Goal: Check status: Check status

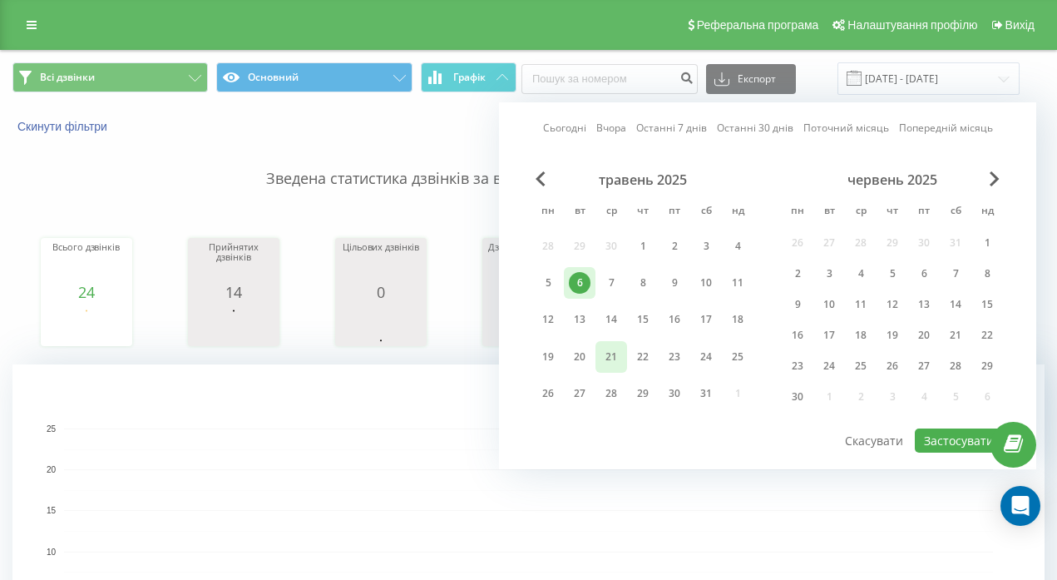
click at [612, 360] on div "21" at bounding box center [611, 357] width 22 height 22
click at [612, 361] on div "21" at bounding box center [611, 357] width 22 height 22
click at [940, 442] on button "Застосувати" at bounding box center [959, 440] width 88 height 24
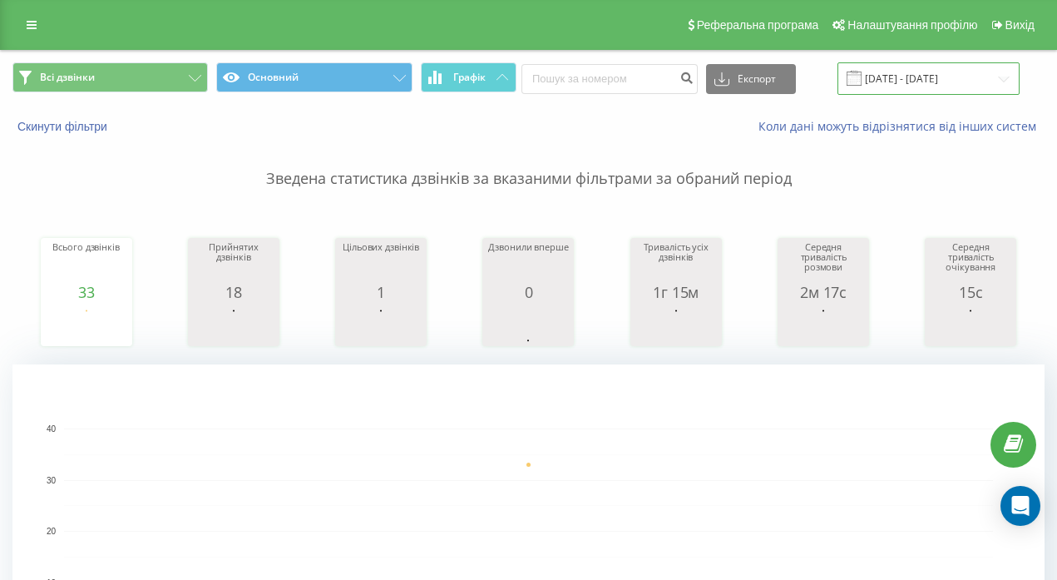
click at [901, 81] on input "[DATE] - [DATE]" at bounding box center [928, 78] width 182 height 32
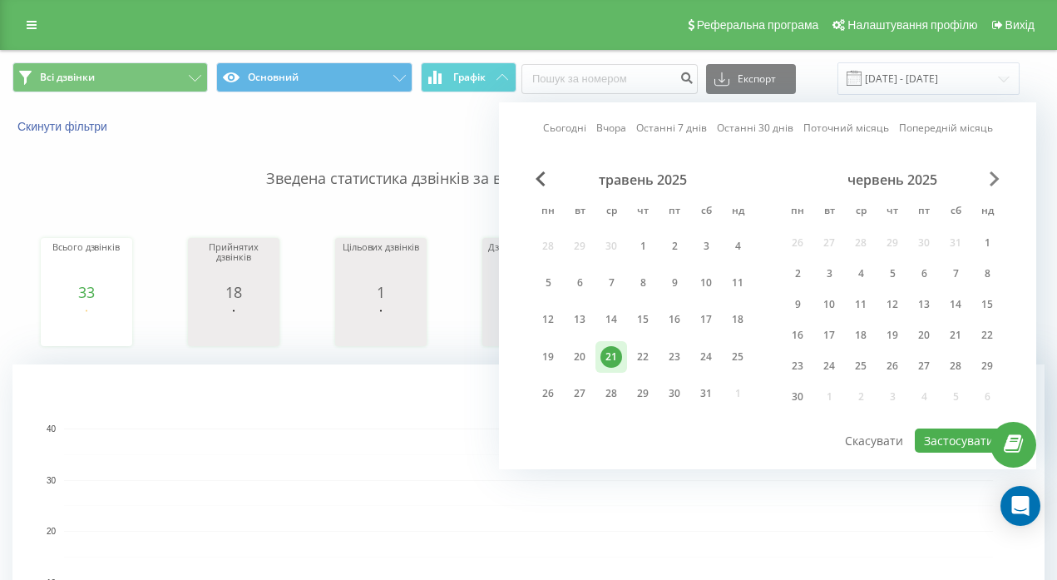
click at [997, 180] on span "Next Month" at bounding box center [995, 178] width 10 height 15
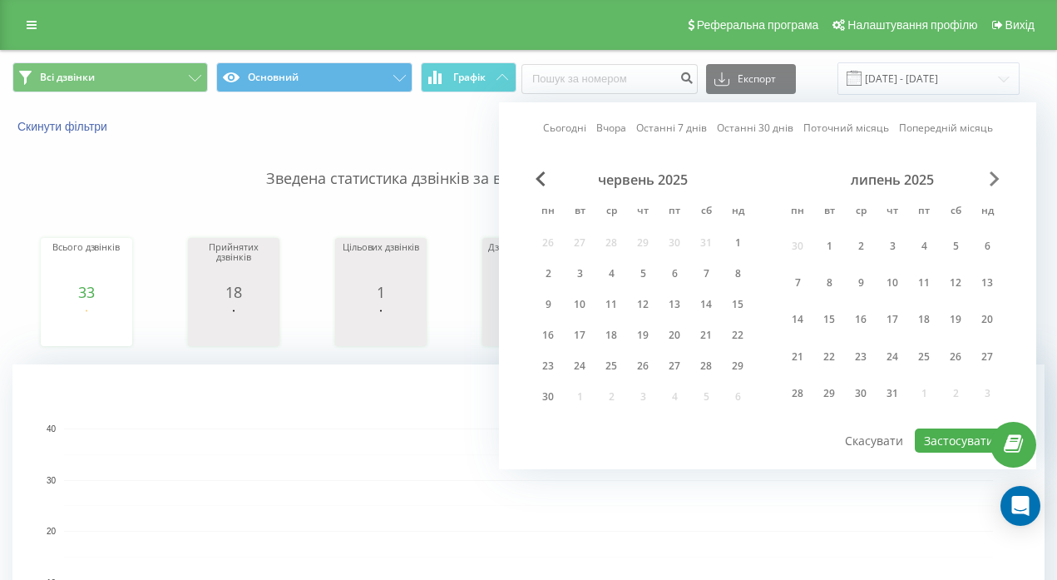
click at [997, 180] on span "Next Month" at bounding box center [995, 178] width 10 height 15
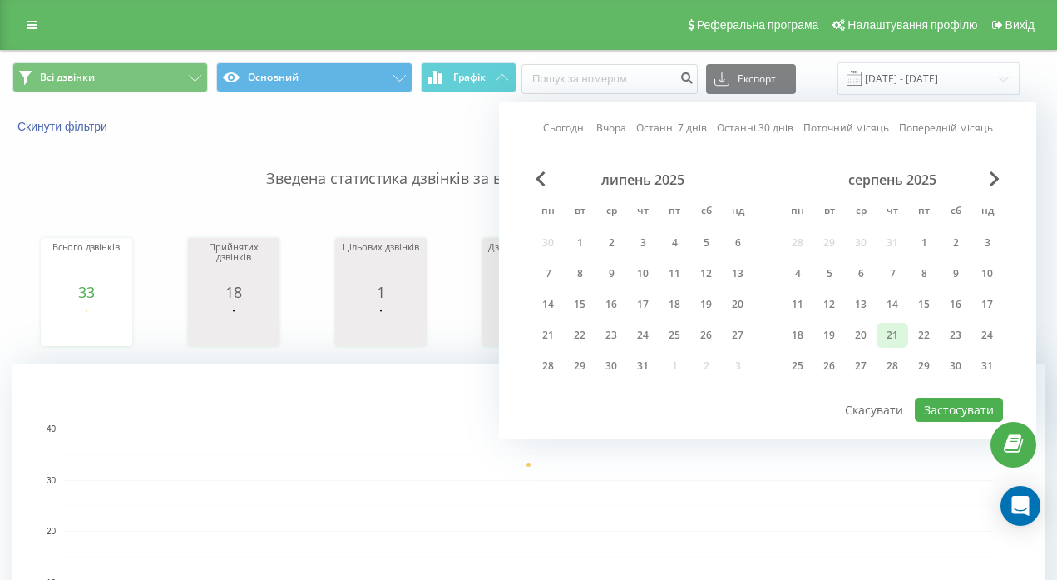
click at [892, 338] on div "21" at bounding box center [892, 335] width 22 height 22
click at [940, 400] on button "Застосувати" at bounding box center [959, 409] width 88 height 24
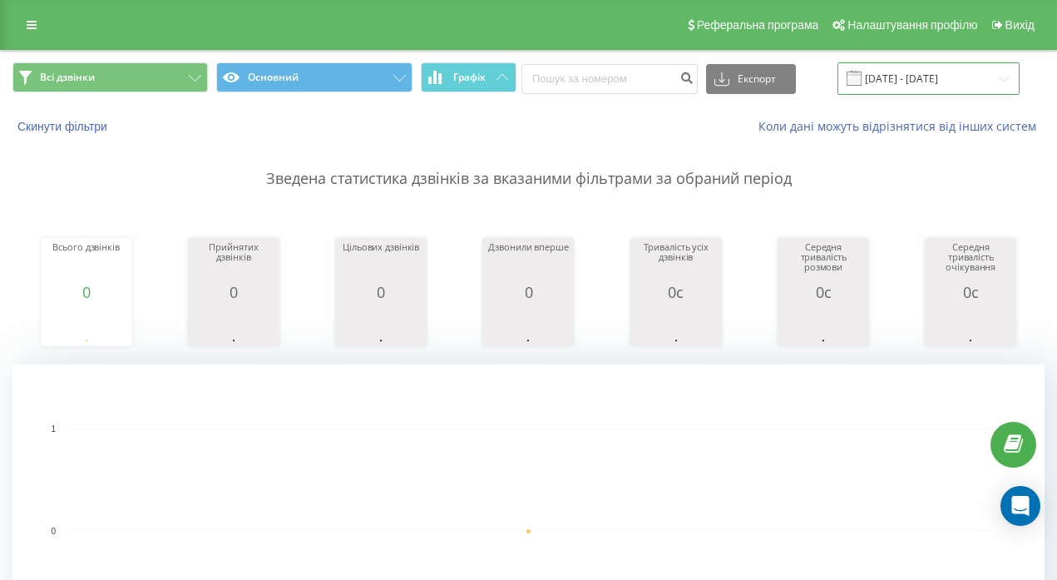
click at [892, 78] on input "[DATE] - [DATE]" at bounding box center [928, 78] width 182 height 32
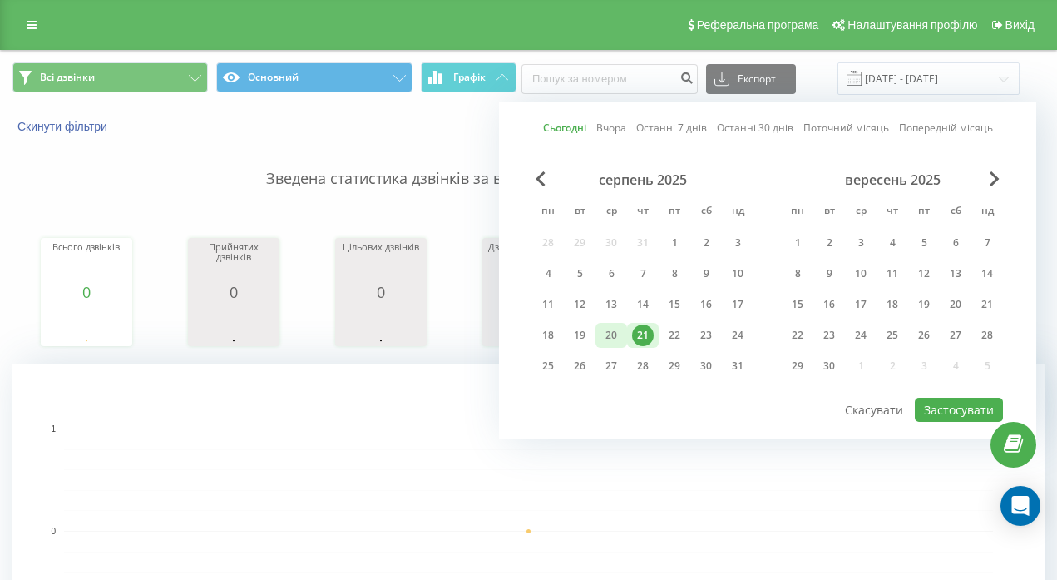
click at [612, 331] on div "20" at bounding box center [611, 335] width 22 height 22
click at [938, 414] on button "Застосувати" at bounding box center [959, 409] width 88 height 24
type input "[DATE] - [DATE]"
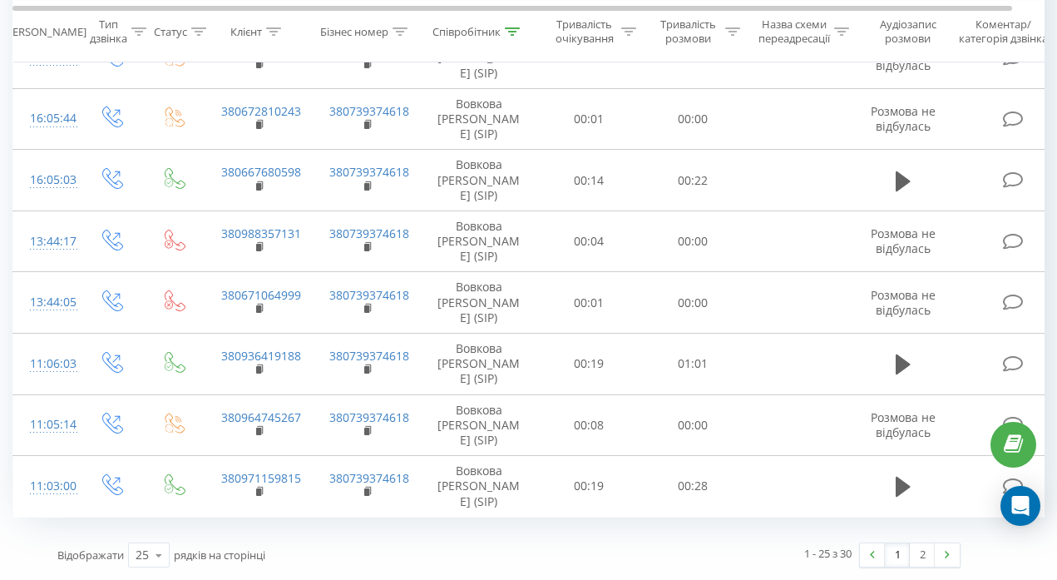
scroll to position [2205, 0]
